Goal: Task Accomplishment & Management: Manage account settings

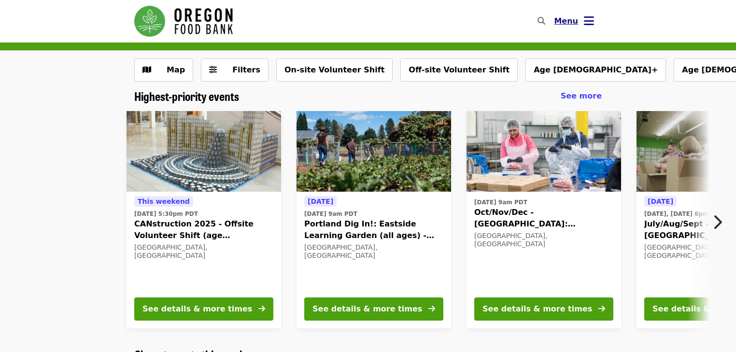
click at [586, 20] on icon "bars icon" at bounding box center [589, 21] width 10 height 14
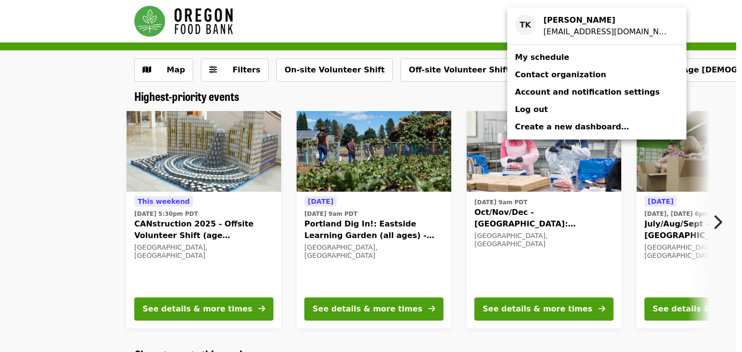
click at [564, 61] on link "My schedule" at bounding box center [596, 57] width 179 height 17
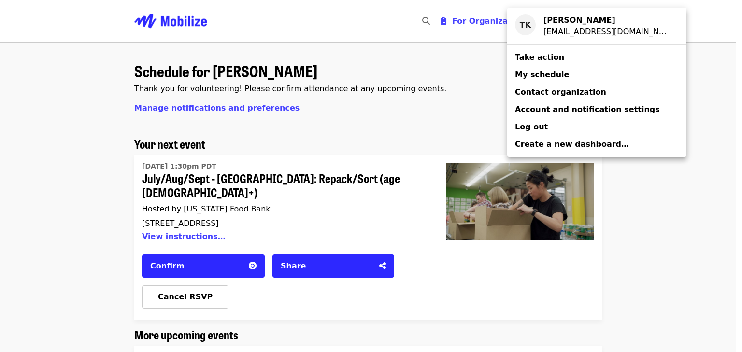
click at [179, 284] on div "Account menu" at bounding box center [371, 176] width 742 height 352
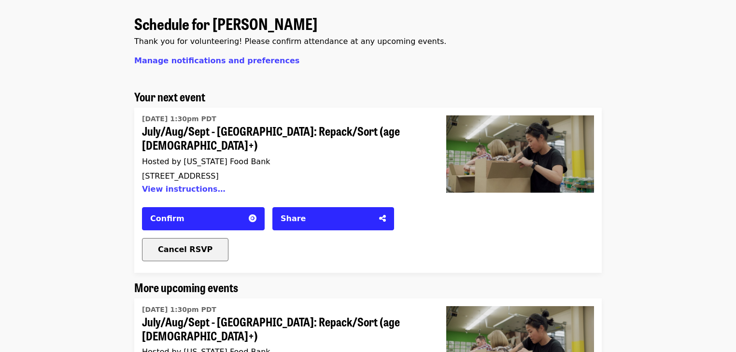
scroll to position [48, 0]
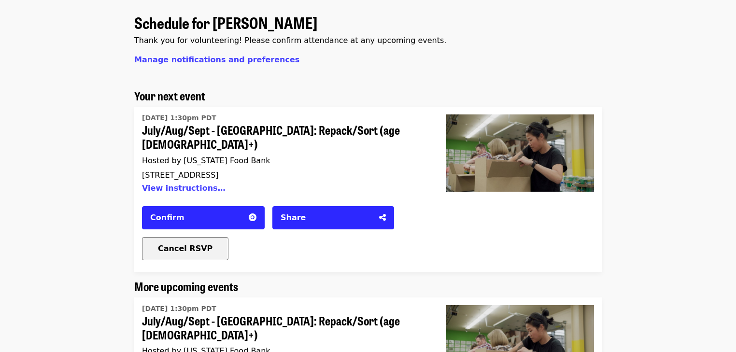
click at [186, 244] on span "Cancel RSVP" at bounding box center [185, 248] width 55 height 9
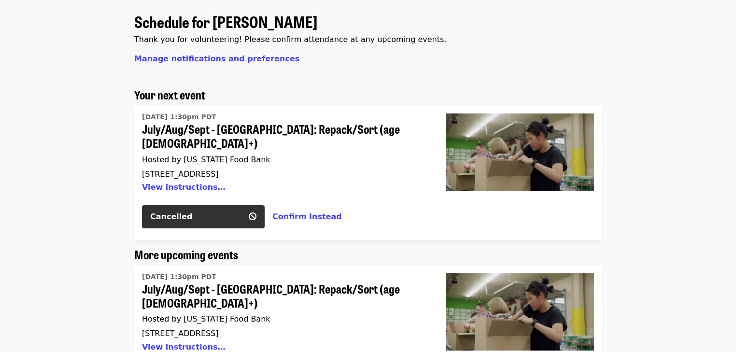
click at [307, 131] on span "July/Aug/Sept - [GEOGRAPHIC_DATA]: Repack/Sort (age [DEMOGRAPHIC_DATA]+)" at bounding box center [282, 136] width 281 height 28
